Goal: Register for event/course

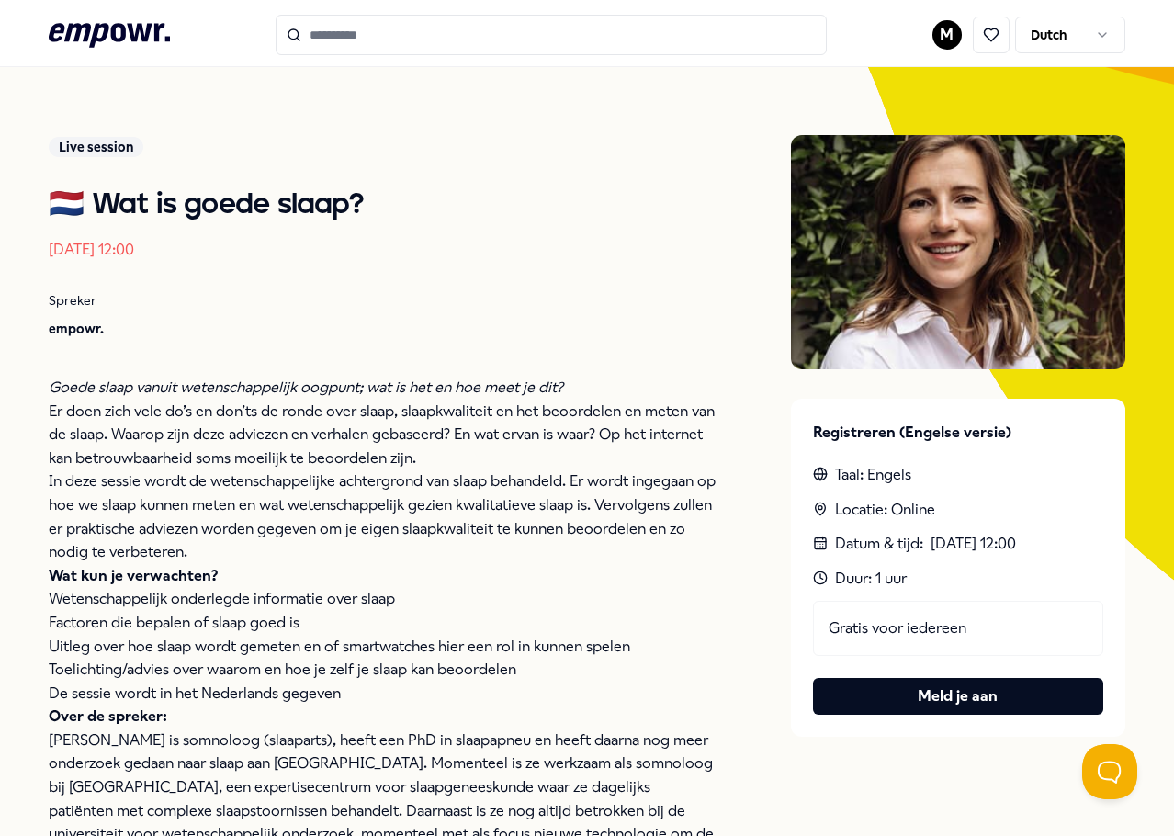
scroll to position [210, 0]
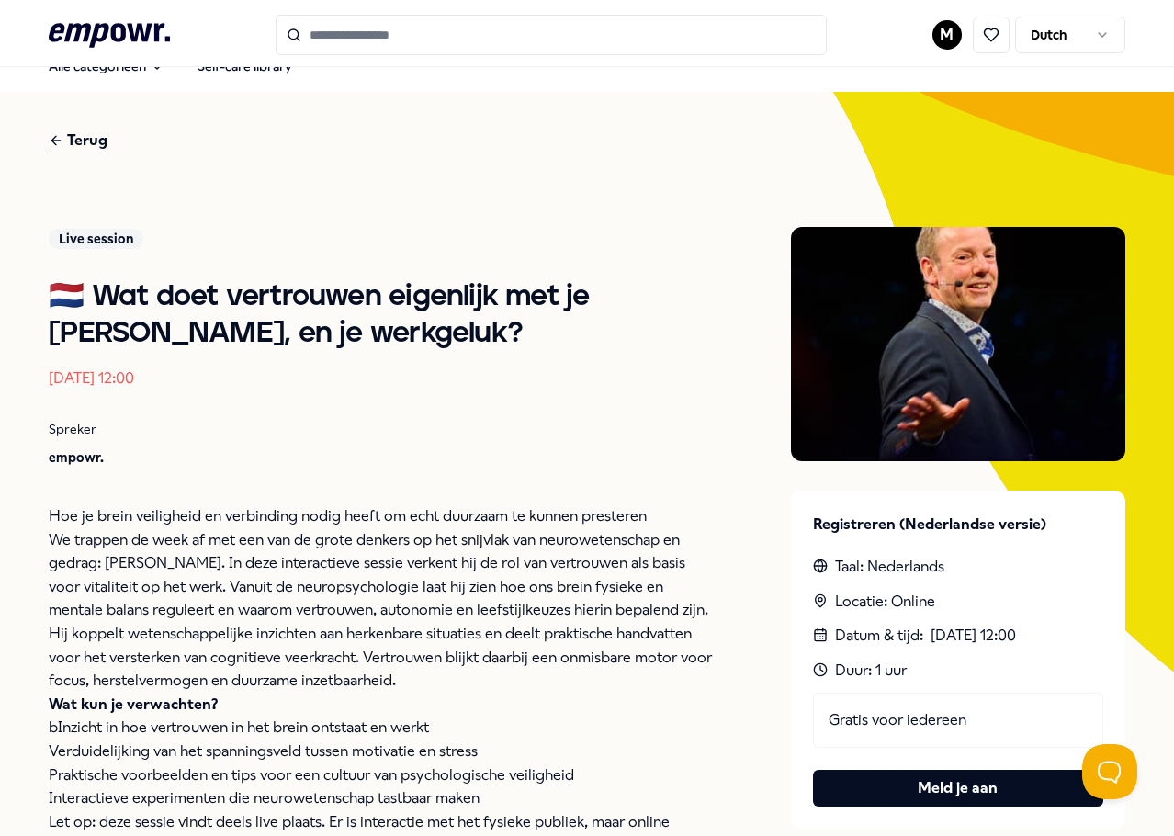
scroll to position [369, 0]
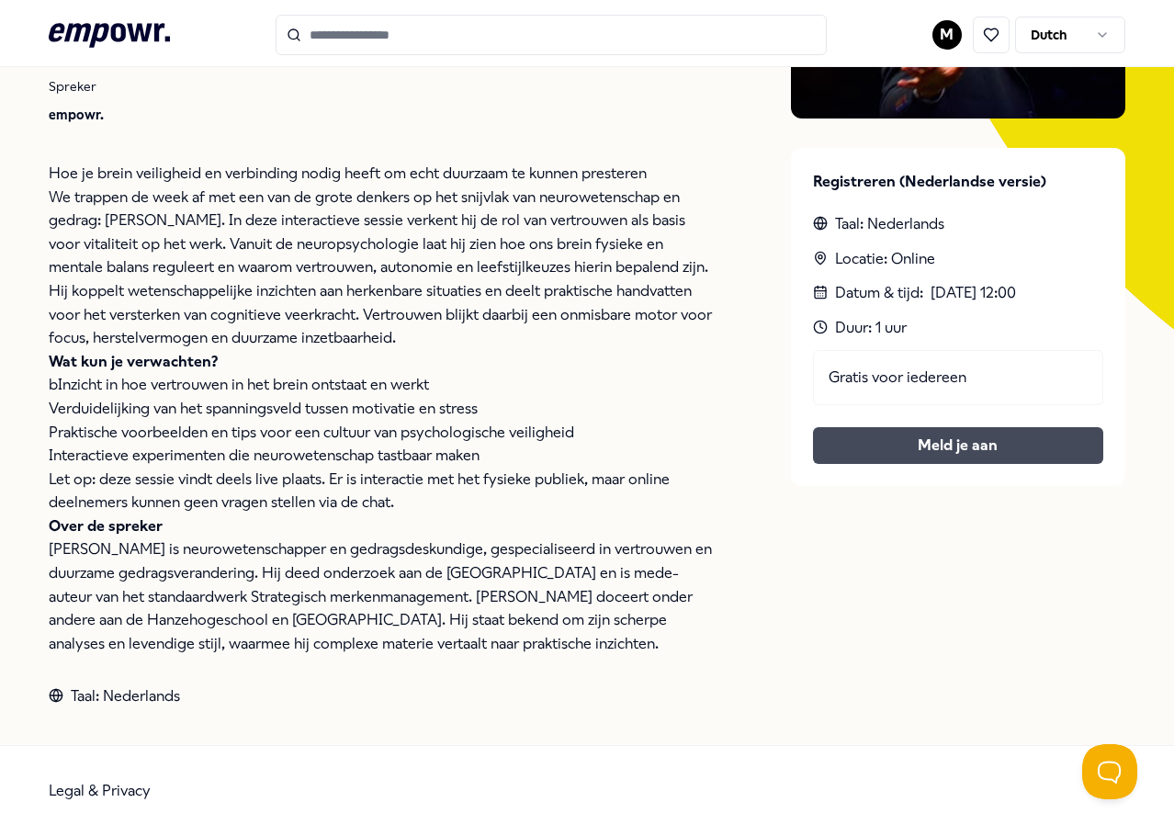
click at [843, 442] on button "Meld je aan" at bounding box center [958, 445] width 290 height 37
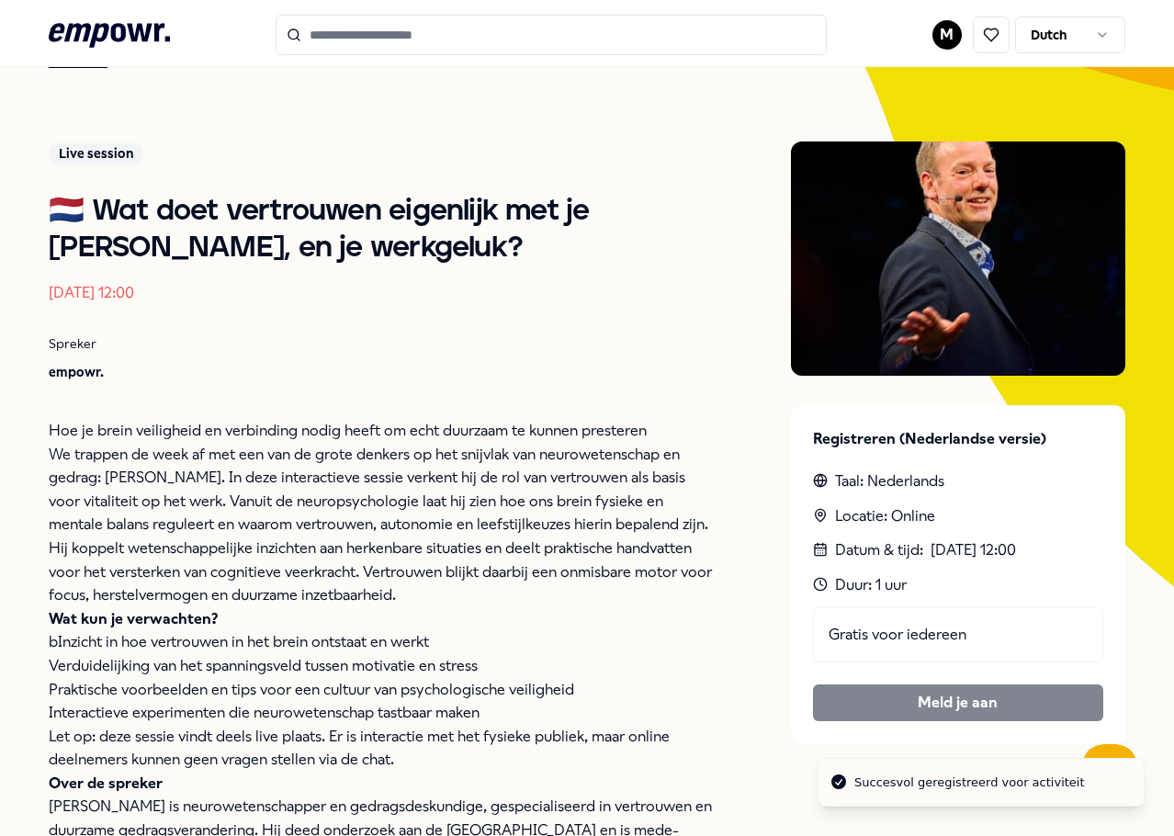
scroll to position [0, 0]
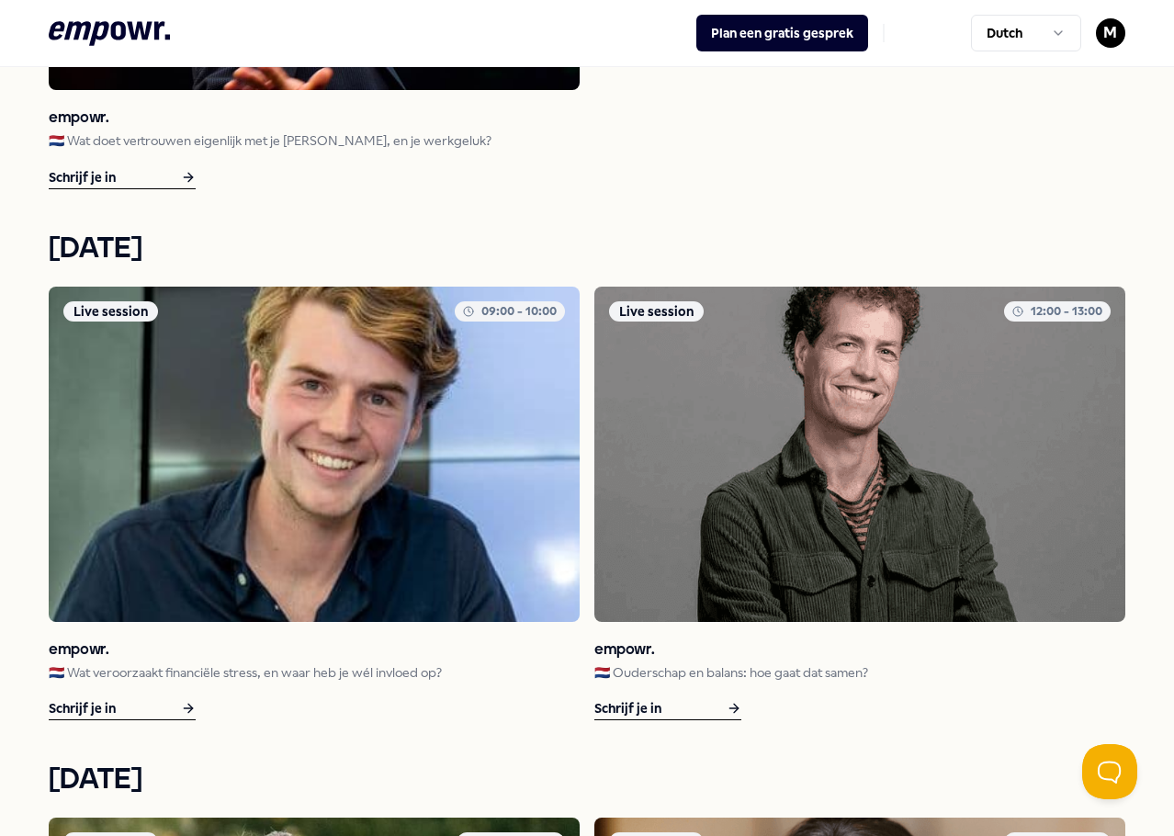
scroll to position [1010, 0]
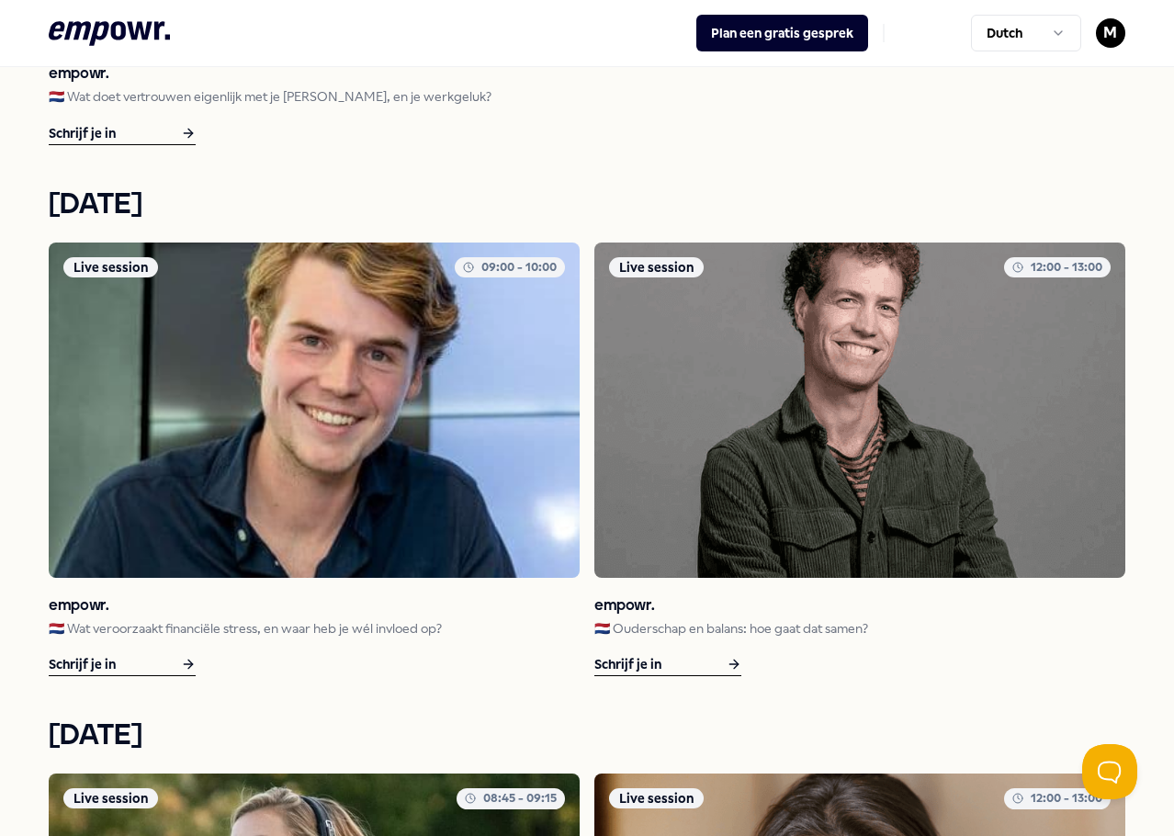
click at [194, 629] on p "🇳🇱 Wat veroorzaakt financiële stress, en waar heb je wél invloed op?" at bounding box center [314, 628] width 531 height 20
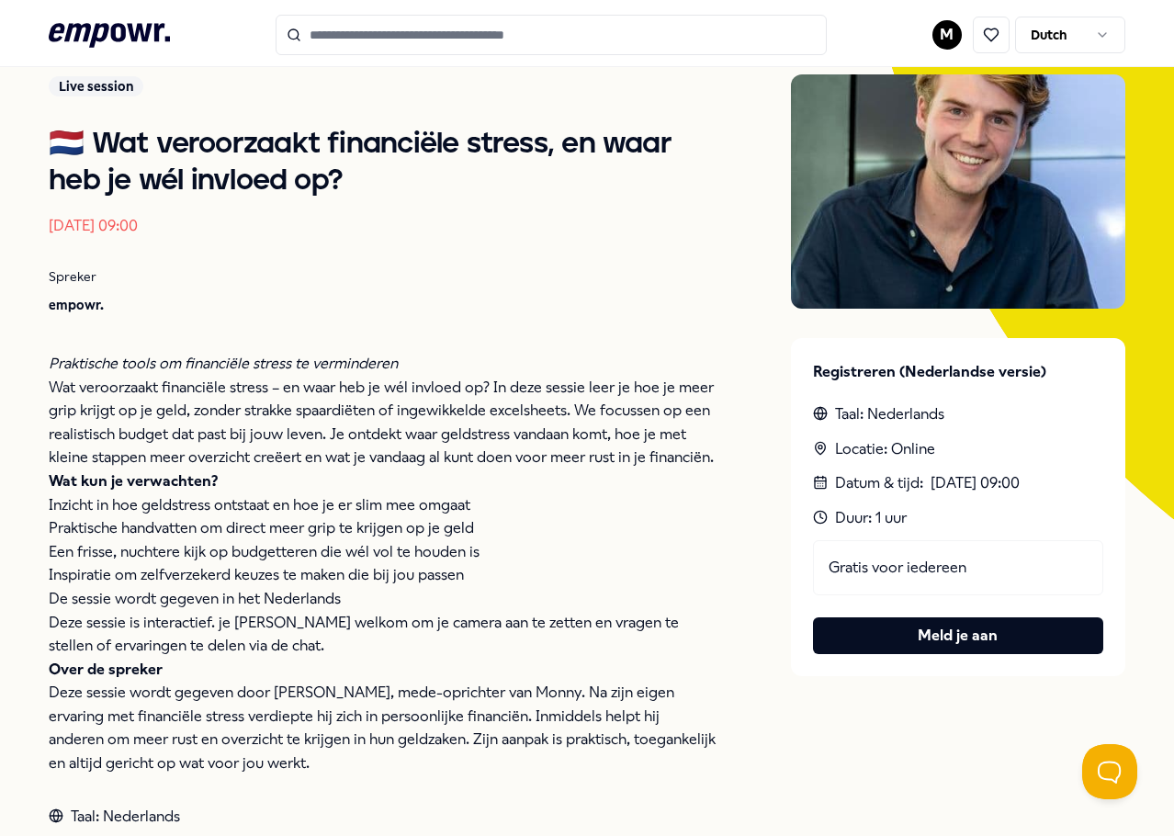
scroll to position [210, 0]
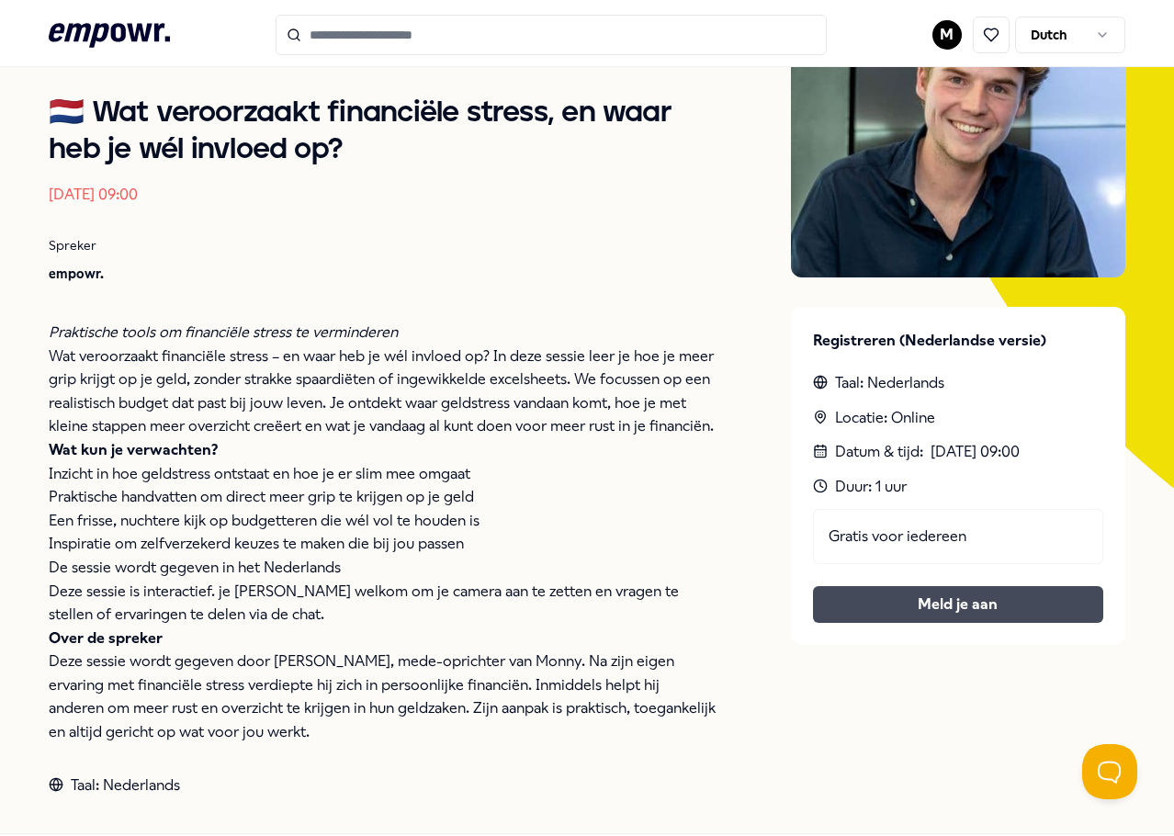
click at [962, 600] on button "Meld je aan" at bounding box center [958, 604] width 290 height 37
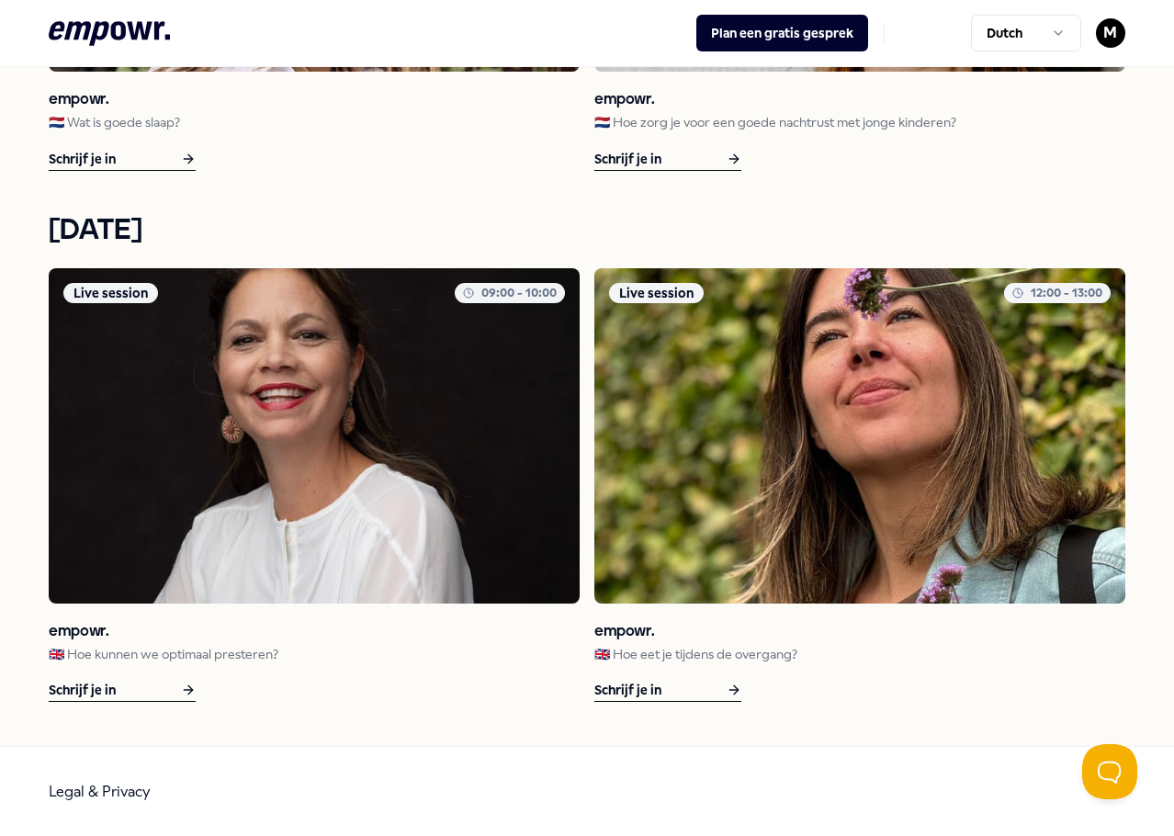
scroll to position [2579, 0]
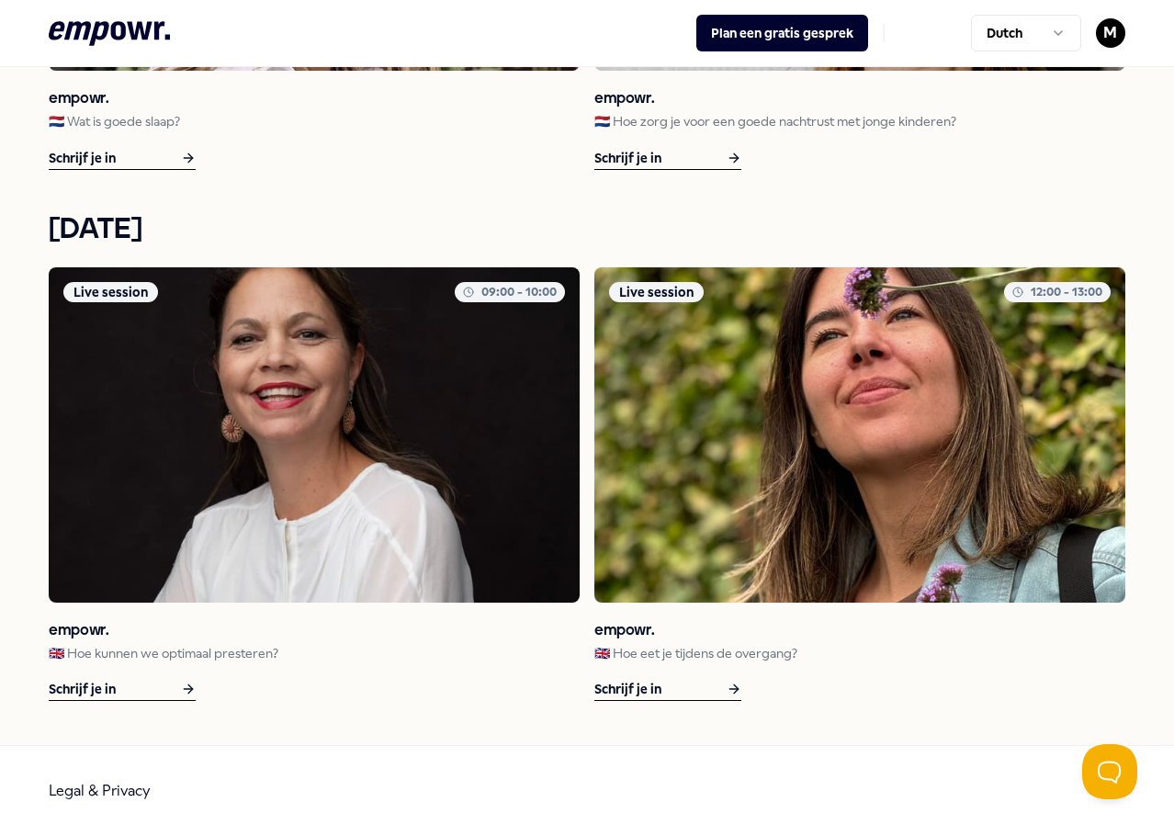
click at [129, 643] on p "🇬🇧 Hoe kunnen we optimaal presteren?" at bounding box center [314, 653] width 531 height 20
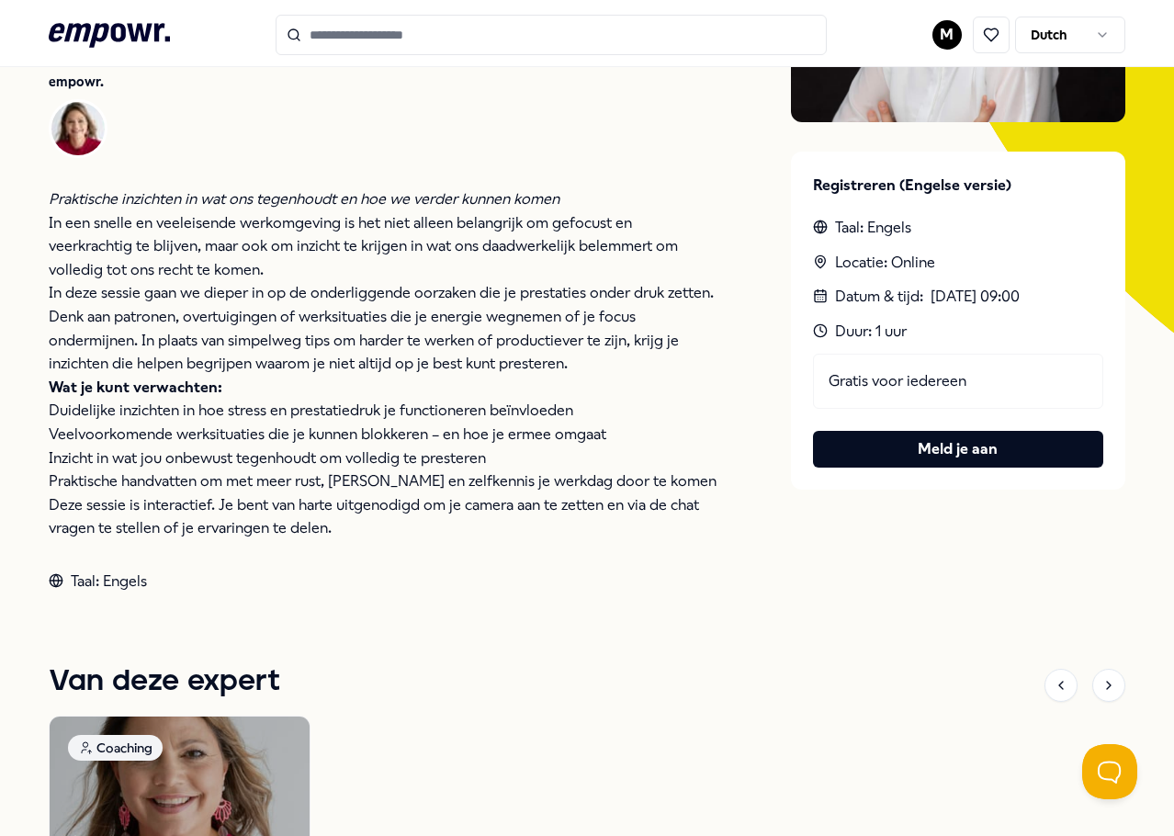
scroll to position [394, 0]
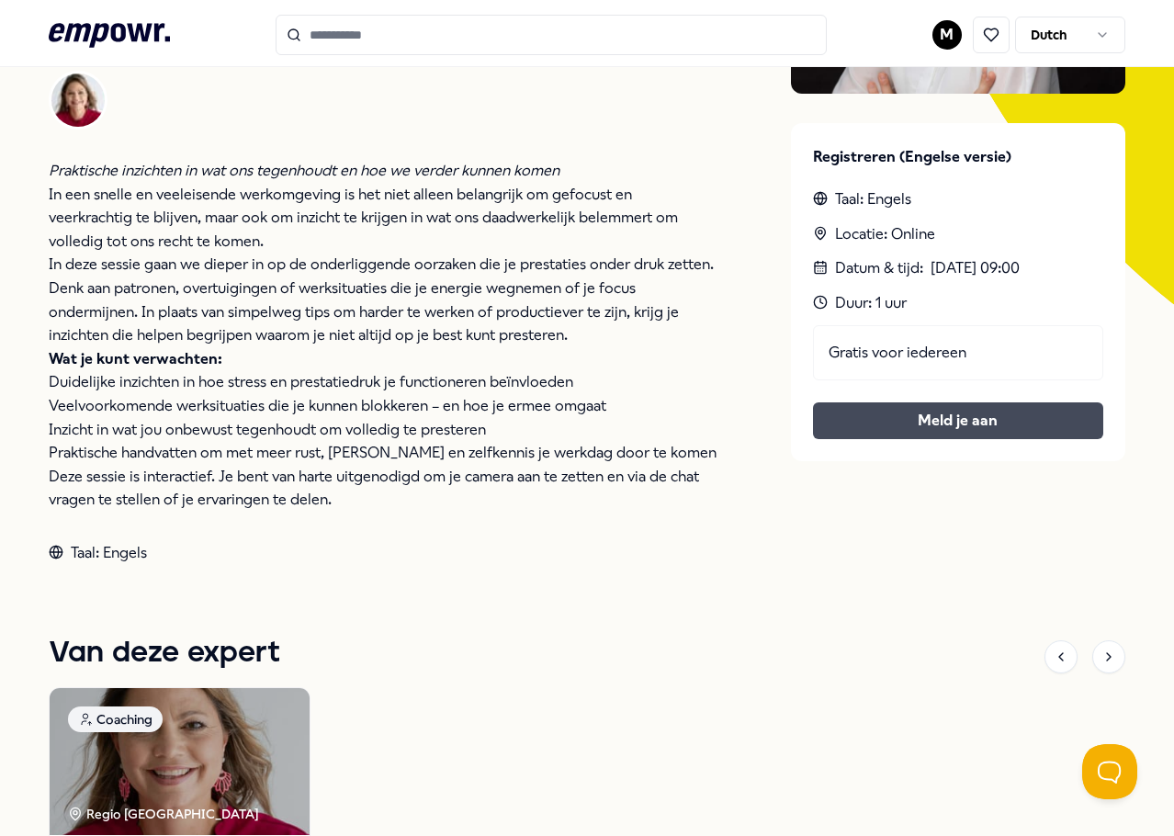
click at [917, 414] on button "Meld je aan" at bounding box center [958, 420] width 290 height 37
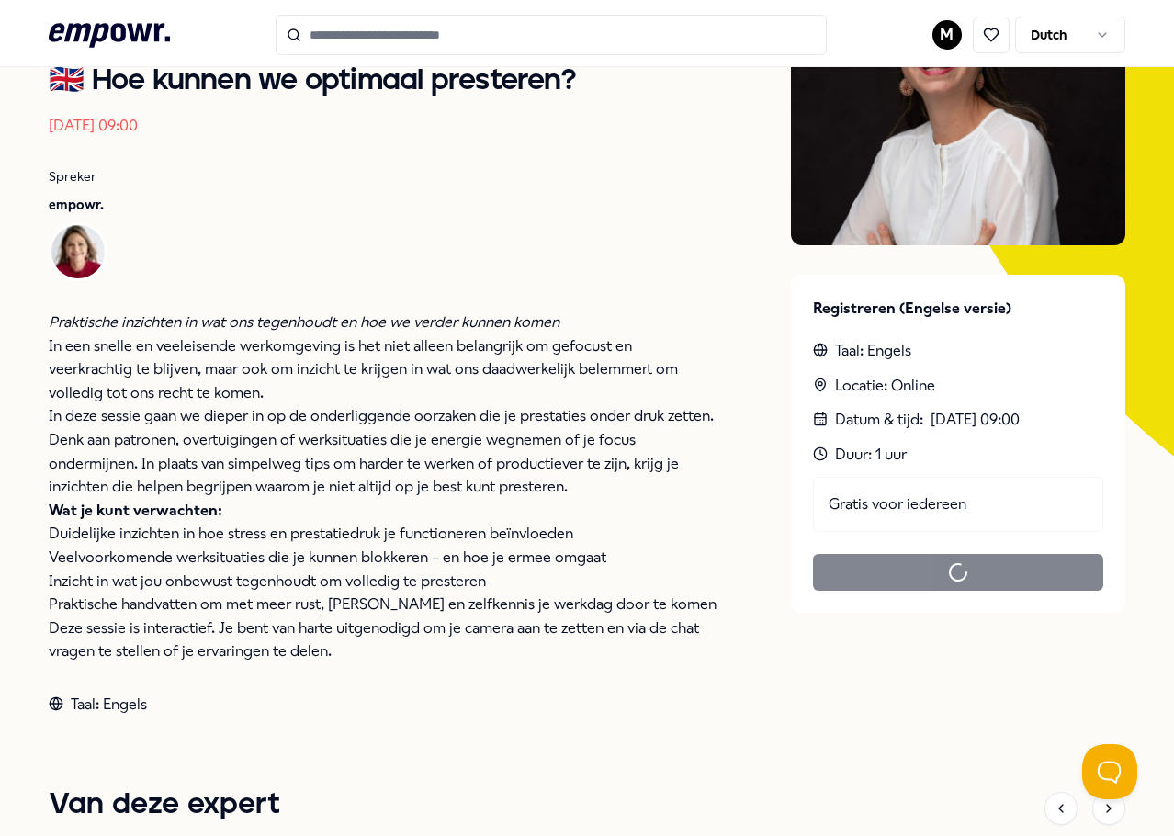
scroll to position [210, 0]
